Goal: Task Accomplishment & Management: Manage account settings

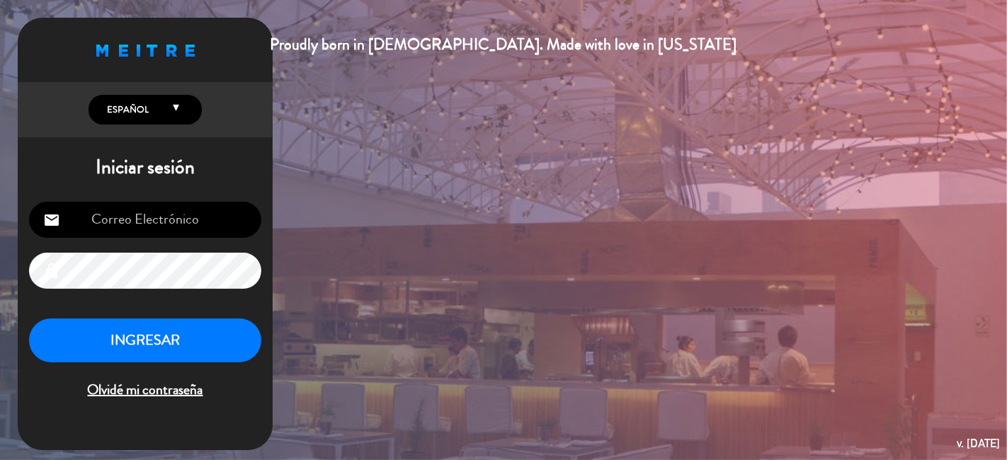
type input "[PERSON_NAME][EMAIL_ADDRESS][DOMAIN_NAME]"
click at [157, 340] on button "INGRESAR" at bounding box center [145, 341] width 232 height 45
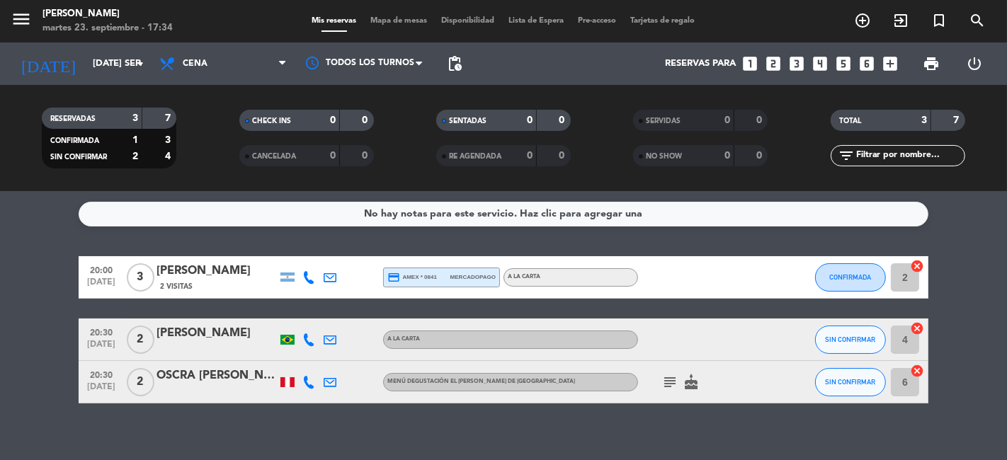
click at [308, 343] on icon at bounding box center [308, 340] width 13 height 13
click at [374, 292] on div at bounding box center [372, 277] width 21 height 42
click at [103, 69] on input "[DATE] sep." at bounding box center [147, 63] width 123 height 25
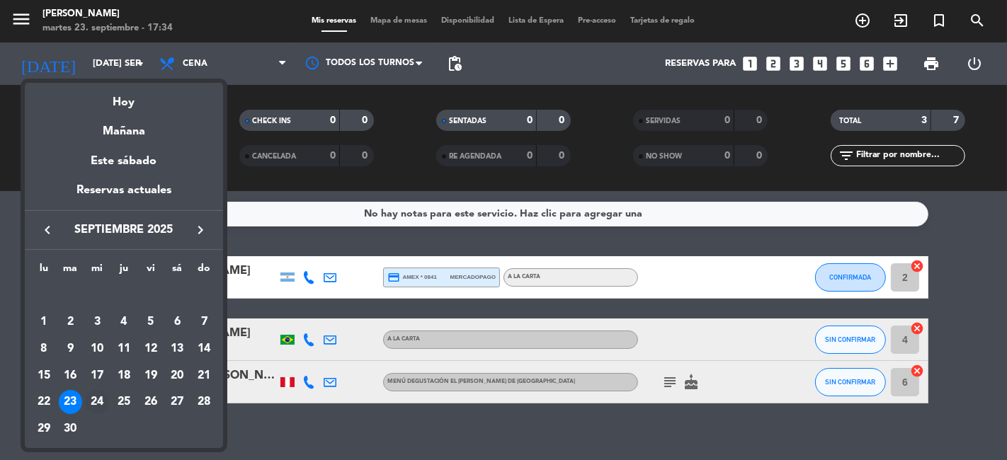
click at [97, 397] on div "24" at bounding box center [97, 402] width 24 height 24
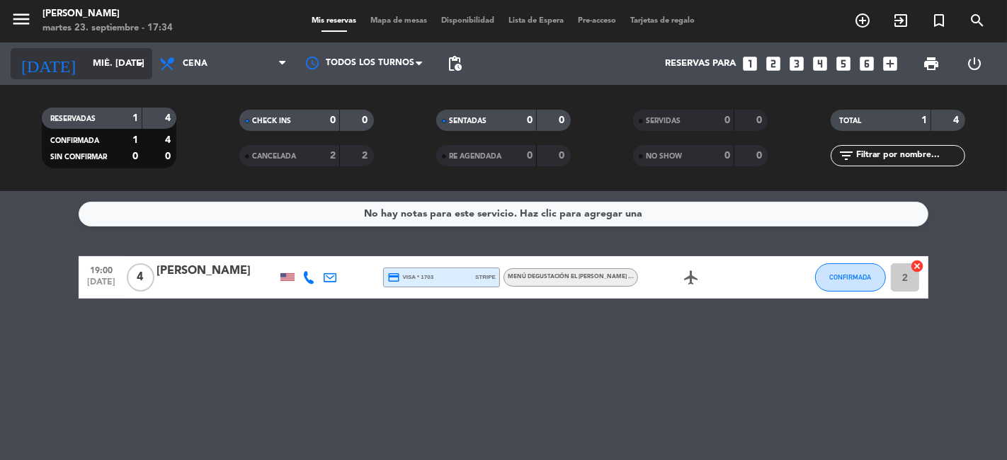
click at [87, 67] on input "mié. [DATE]" at bounding box center [147, 63] width 123 height 25
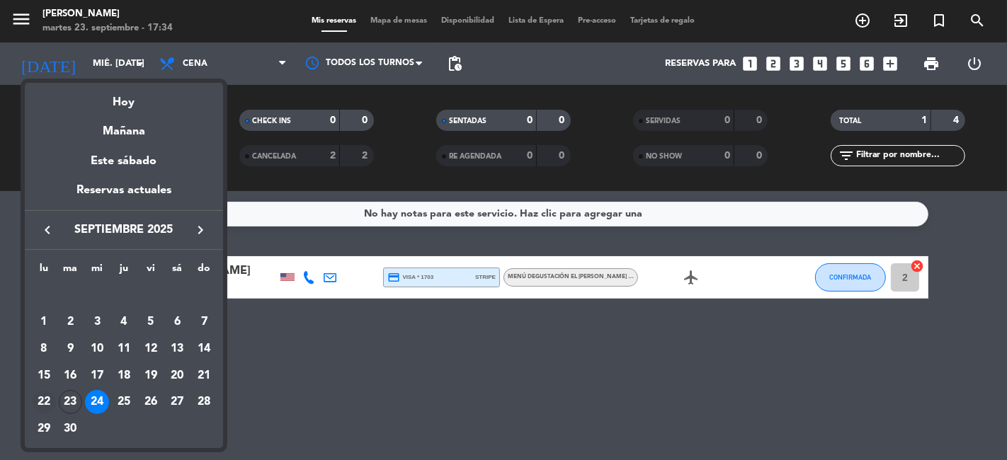
click at [42, 404] on div "22" at bounding box center [44, 402] width 24 height 24
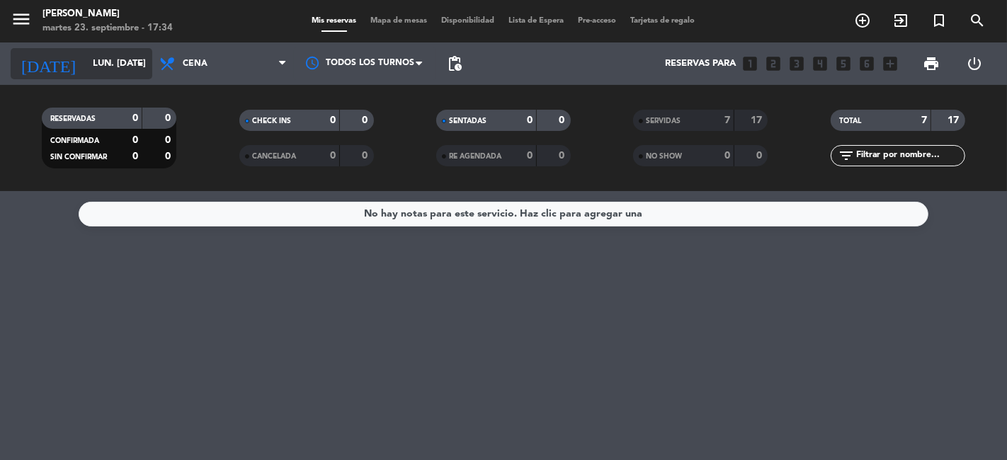
click at [86, 76] on input "lun. [DATE]" at bounding box center [147, 63] width 123 height 25
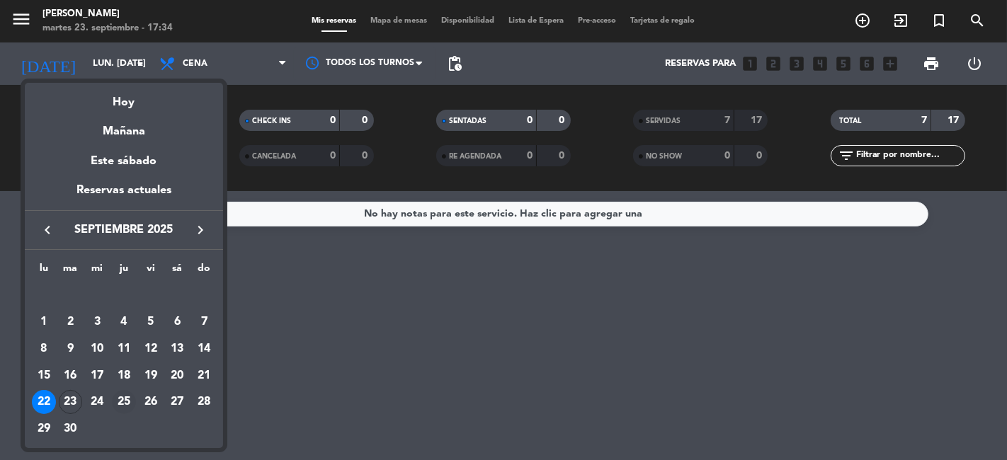
click at [125, 404] on div "25" at bounding box center [124, 402] width 24 height 24
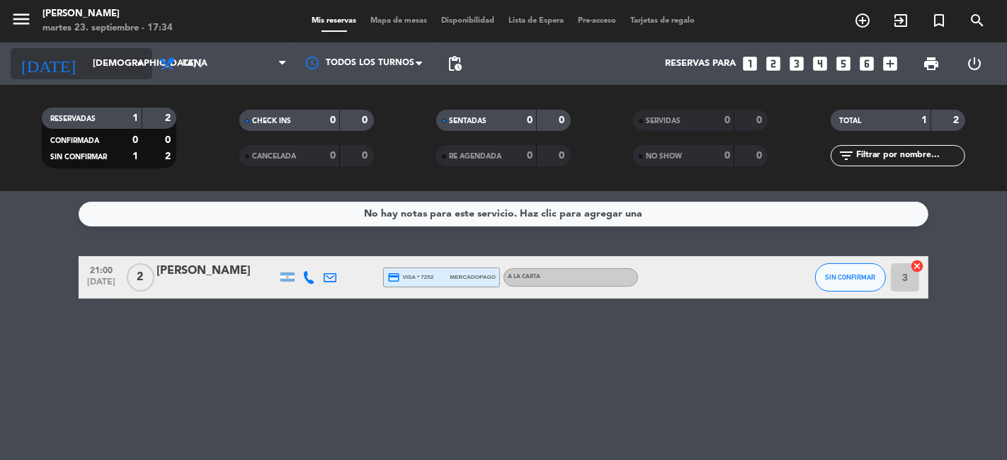
click at [99, 72] on input "[DEMOGRAPHIC_DATA] [DATE]" at bounding box center [147, 63] width 123 height 25
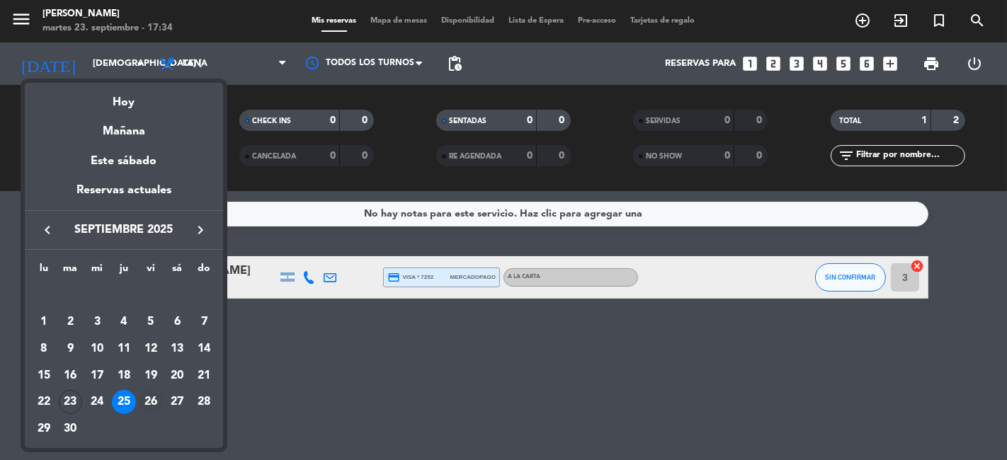
click at [152, 404] on div "26" at bounding box center [151, 402] width 24 height 24
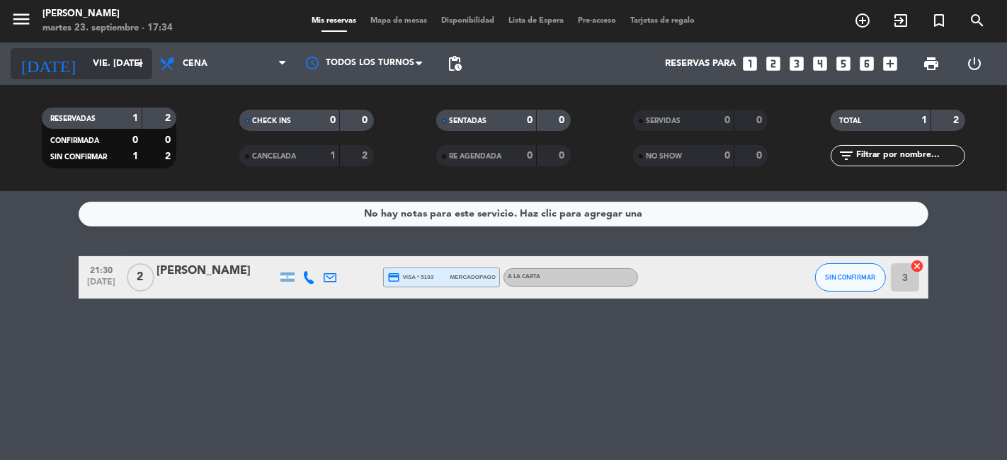
click at [109, 65] on input "vie. [DATE]" at bounding box center [147, 63] width 123 height 25
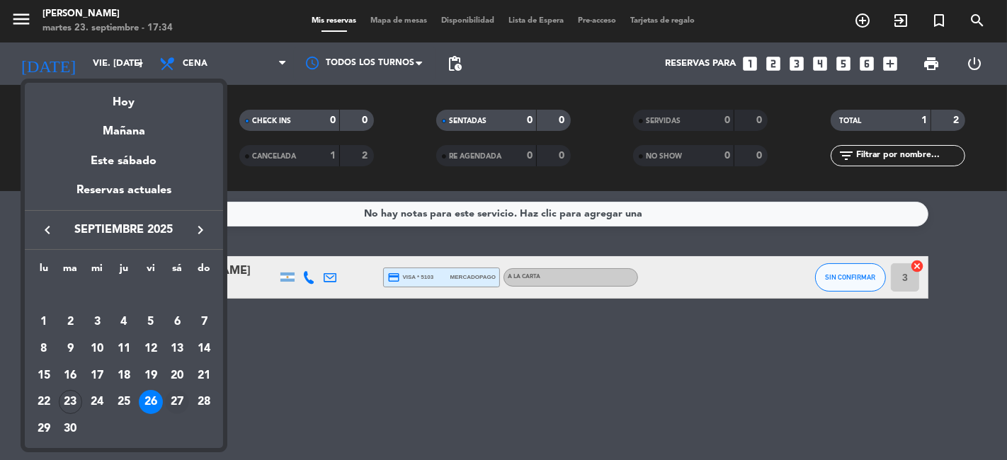
click at [181, 402] on div "27" at bounding box center [177, 402] width 24 height 24
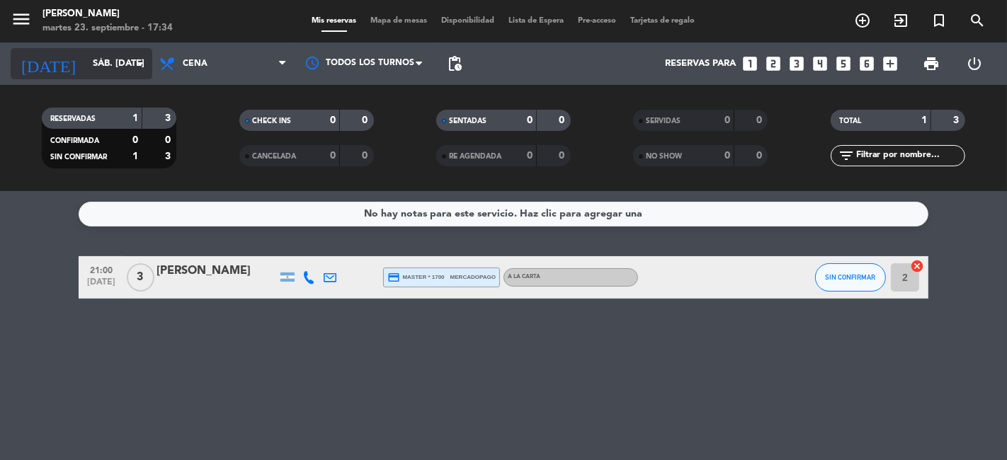
click at [90, 69] on input "sáb. [DATE]" at bounding box center [147, 63] width 123 height 25
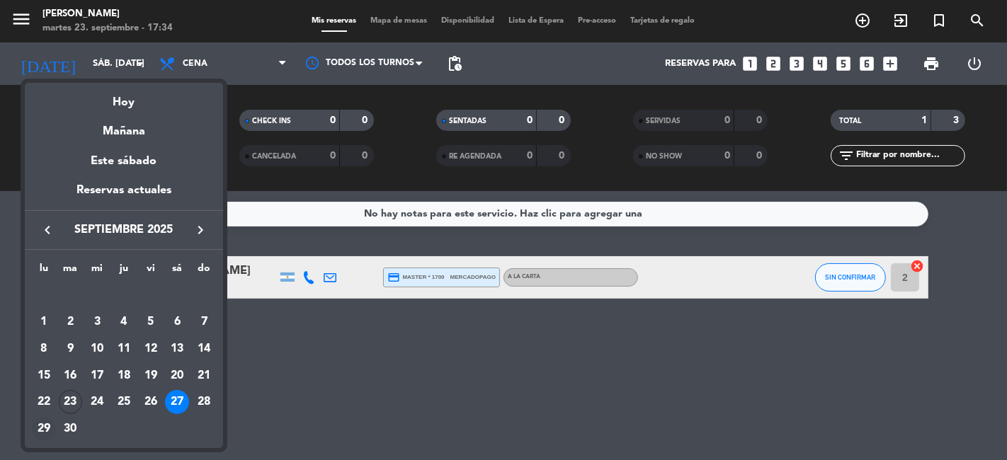
click at [40, 426] on div "29" at bounding box center [44, 429] width 24 height 24
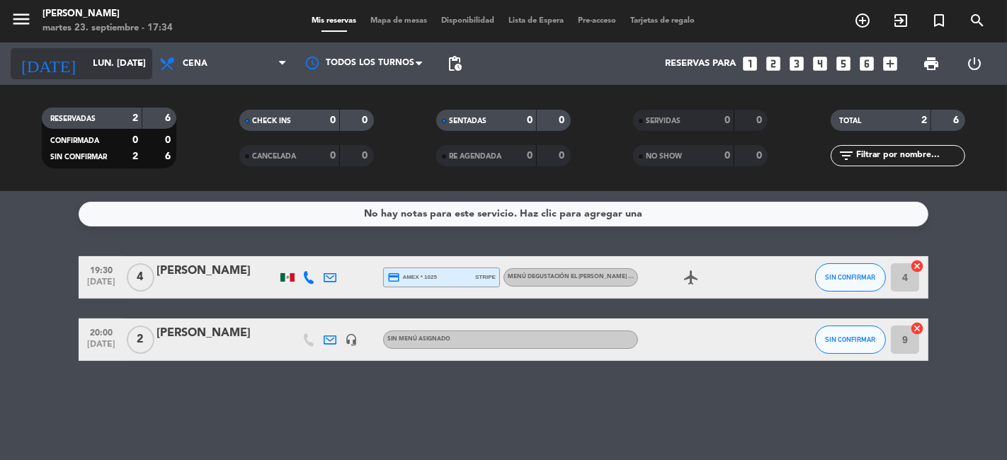
click at [89, 69] on input "lun. [DATE]" at bounding box center [147, 63] width 123 height 25
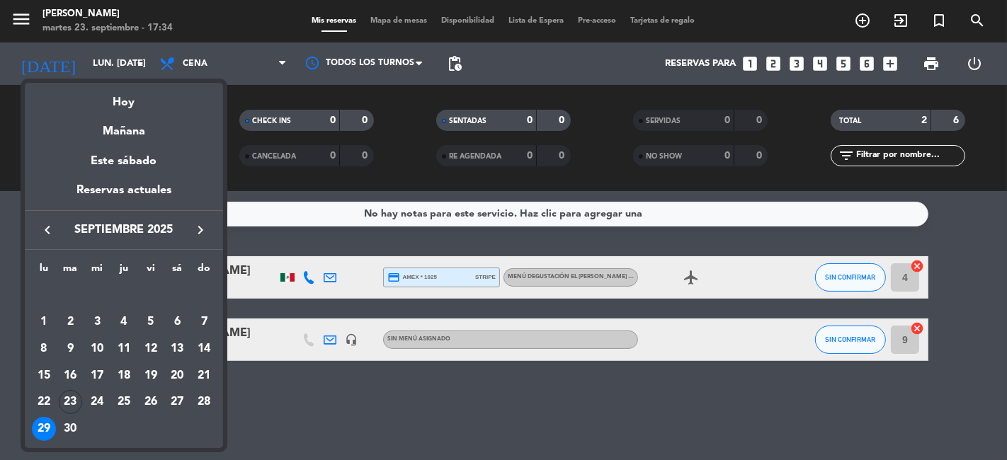
click at [350, 338] on div at bounding box center [503, 230] width 1007 height 460
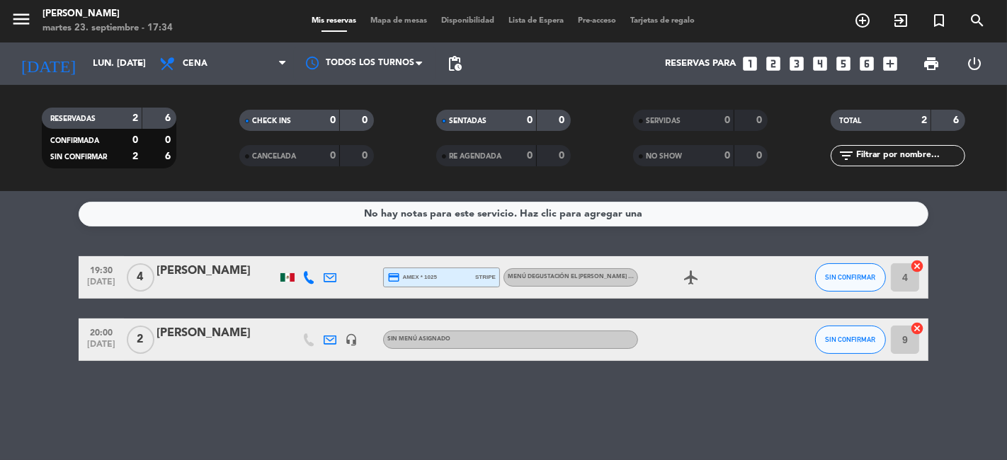
click at [350, 338] on icon "headset_mic" at bounding box center [351, 340] width 13 height 13
click at [331, 341] on icon at bounding box center [330, 340] width 13 height 13
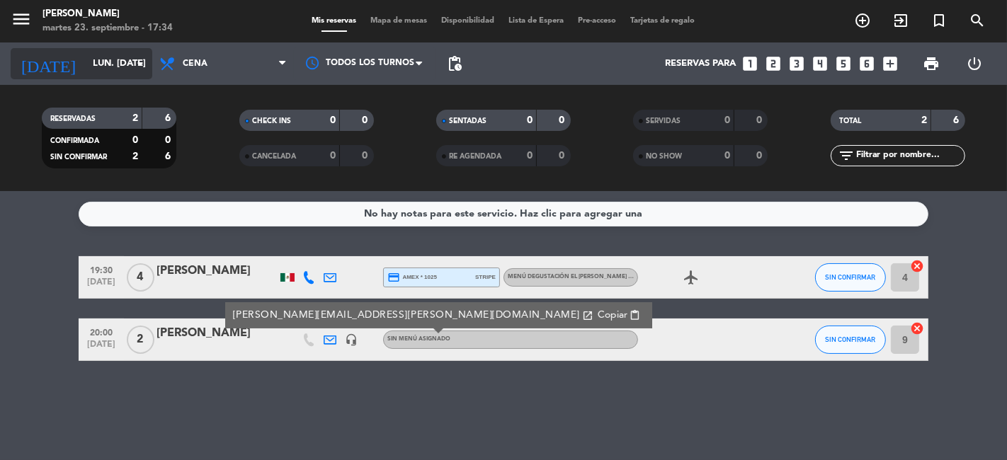
click at [86, 66] on input "lun. [DATE]" at bounding box center [147, 63] width 123 height 25
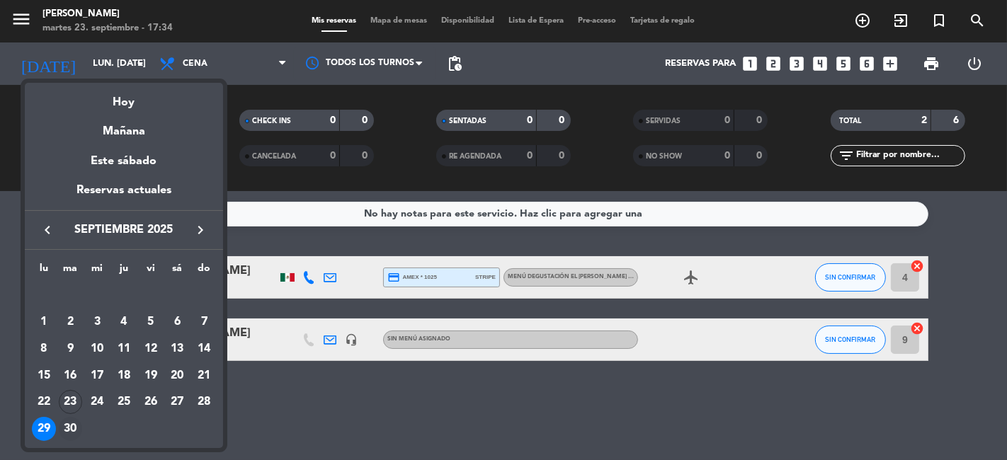
click at [68, 427] on div "30" at bounding box center [71, 429] width 24 height 24
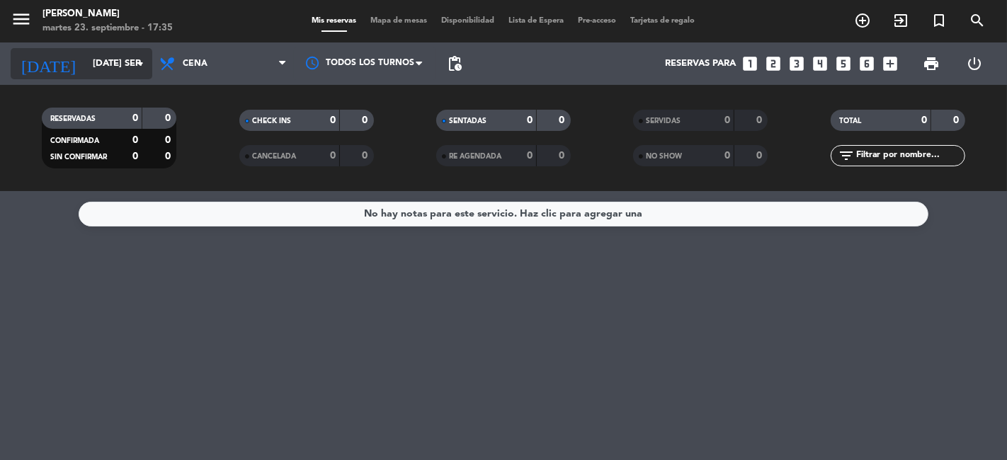
click at [98, 62] on input "[DATE] sep." at bounding box center [147, 63] width 123 height 25
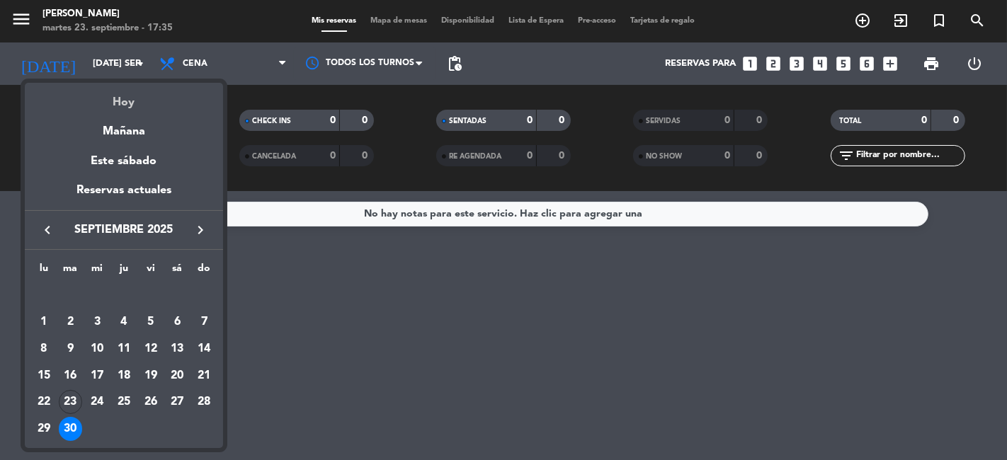
click at [129, 104] on div "Hoy" at bounding box center [124, 97] width 198 height 29
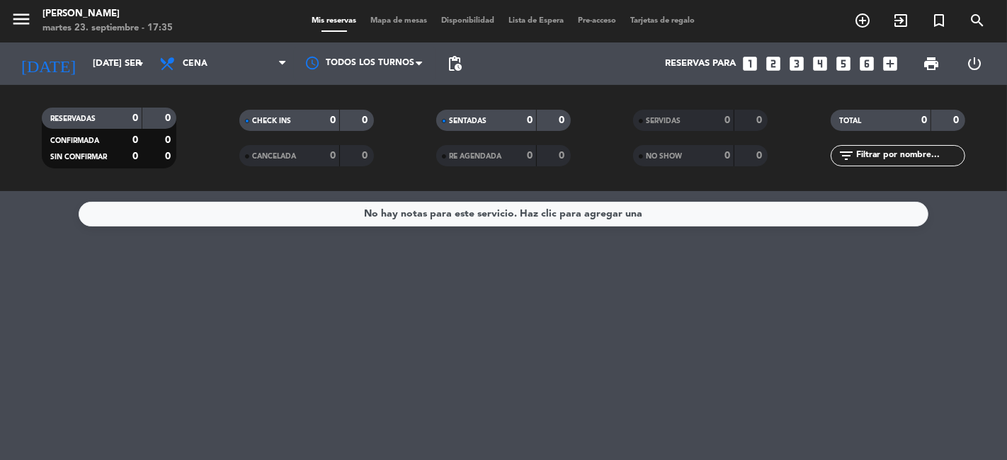
type input "[DATE] sep."
